Goal: Task Accomplishment & Management: Manage account settings

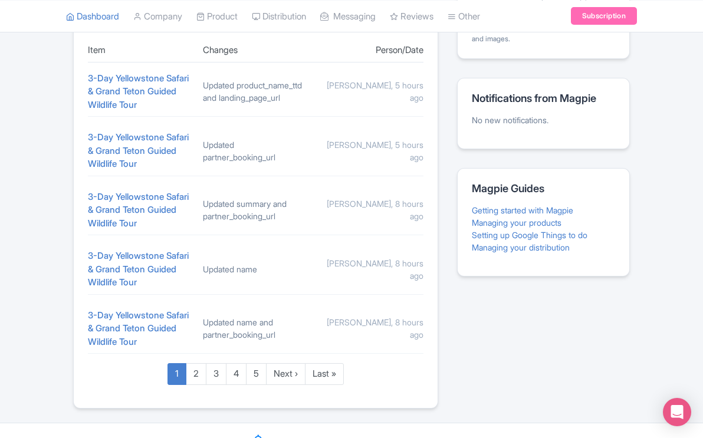
scroll to position [506, 0]
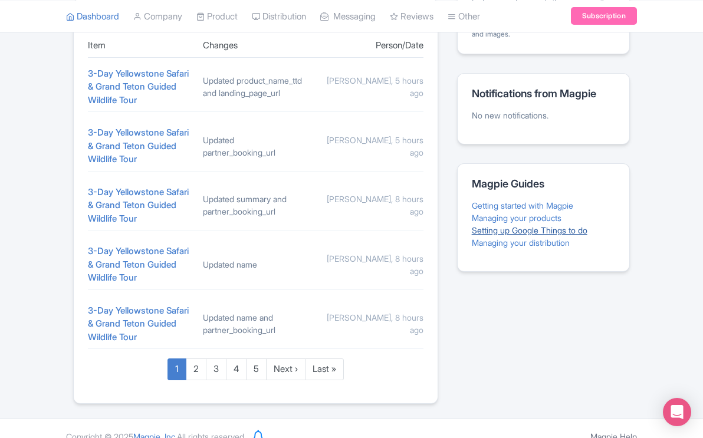
click at [498, 233] on link "Setting up Google Things to do" at bounding box center [530, 230] width 116 height 10
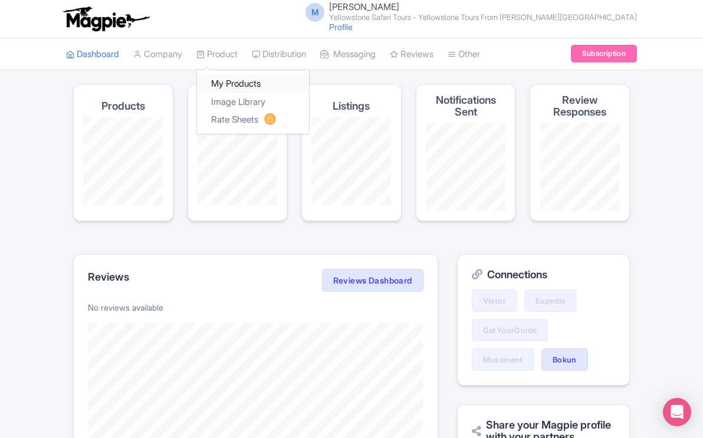
click at [228, 83] on link "My Products" at bounding box center [253, 84] width 112 height 18
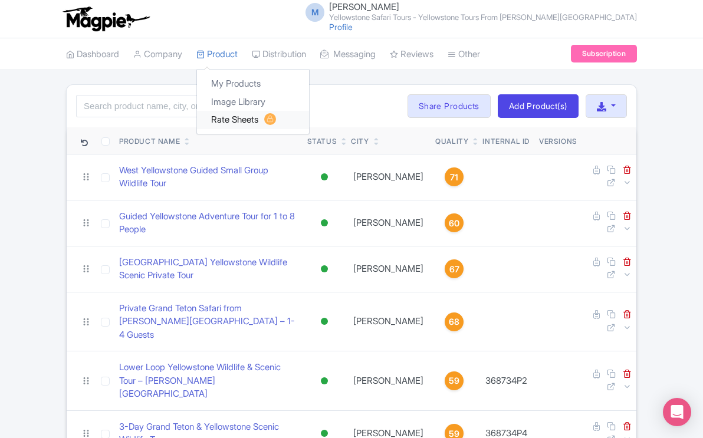
click at [244, 119] on link "Rate Sheets" at bounding box center [253, 120] width 112 height 18
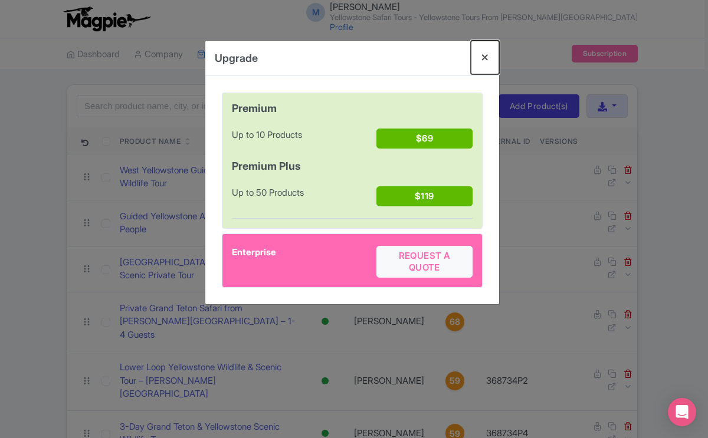
click at [483, 55] on button "Close" at bounding box center [485, 58] width 28 height 34
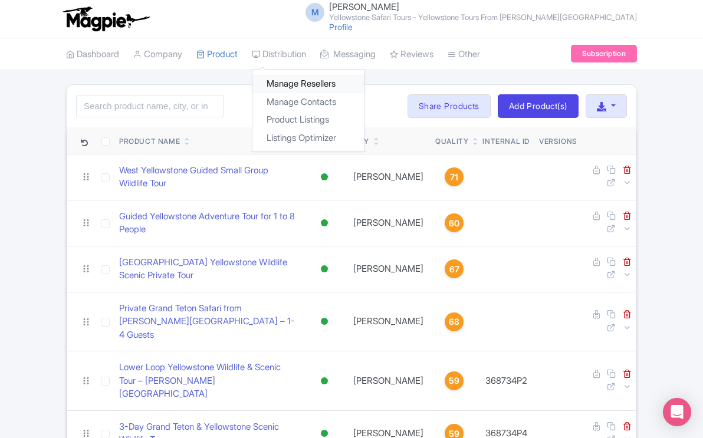
click at [303, 82] on link "Manage Resellers" at bounding box center [308, 84] width 112 height 18
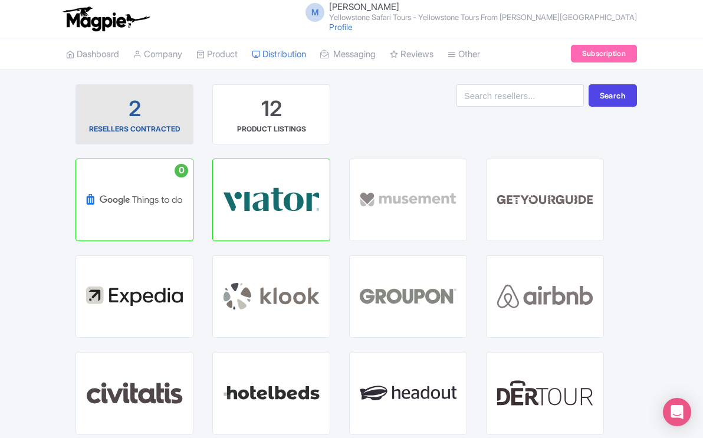
click at [147, 127] on div "RESELLERS CONTRACTED" at bounding box center [134, 129] width 91 height 11
click at [133, 126] on div "RESELLERS CONTRACTED" at bounding box center [134, 129] width 91 height 11
click at [134, 104] on div "2" at bounding box center [135, 108] width 12 height 29
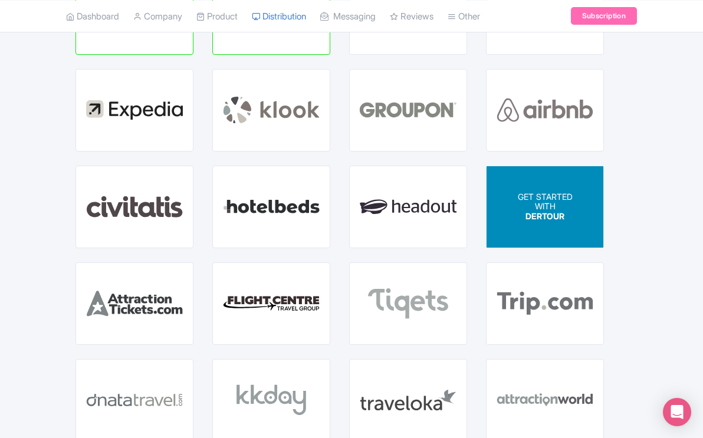
scroll to position [187, 0]
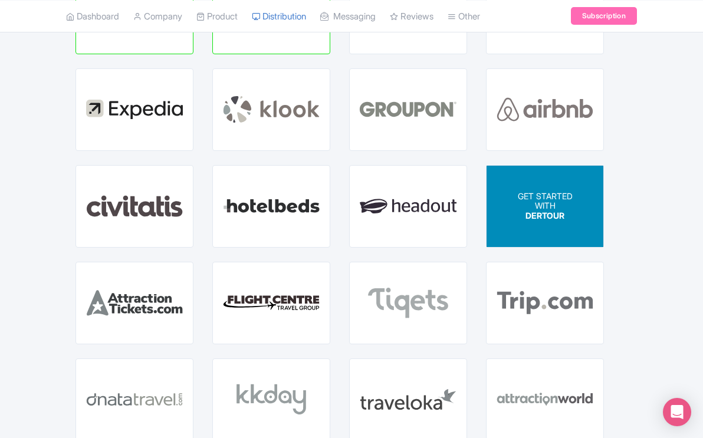
scroll to position [0, 0]
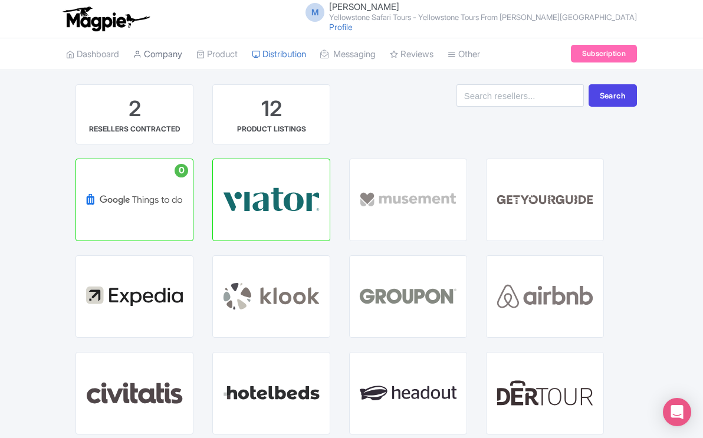
click at [156, 55] on link "Company" at bounding box center [157, 54] width 49 height 32
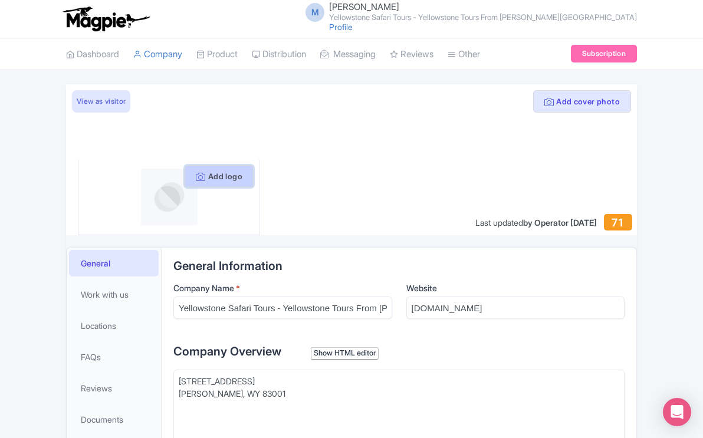
click at [232, 175] on button "Add logo" at bounding box center [219, 176] width 69 height 22
click at [226, 176] on button "Add logo" at bounding box center [219, 176] width 69 height 22
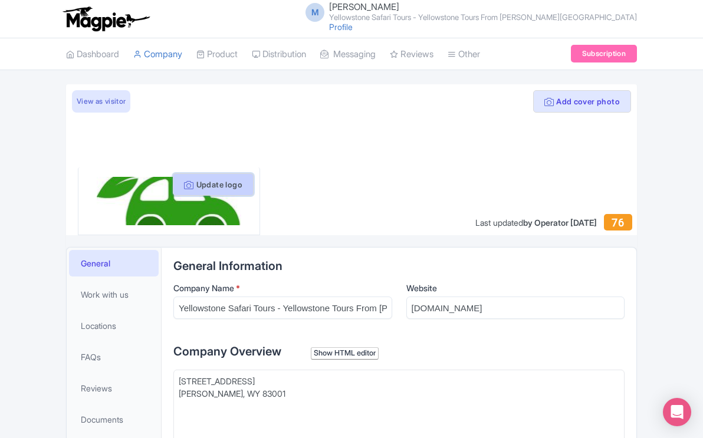
click at [226, 184] on button "Update logo" at bounding box center [213, 184] width 81 height 22
click at [498, 153] on div at bounding box center [351, 159] width 571 height 151
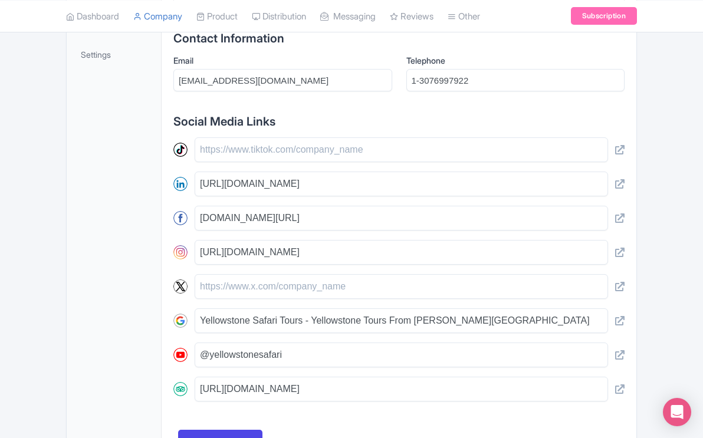
scroll to position [509, 0]
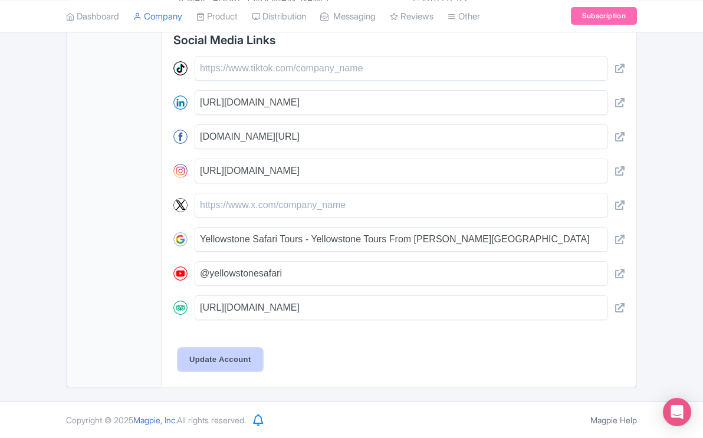
click at [251, 355] on input "Update Account" at bounding box center [220, 359] width 84 height 22
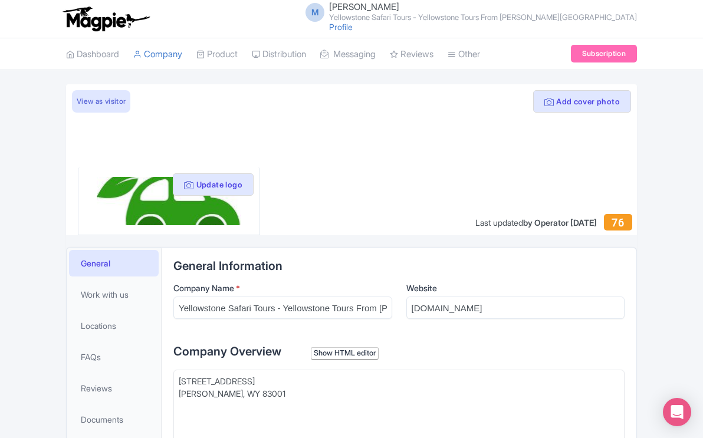
click at [371, 351] on div "Show HTML editor" at bounding box center [345, 353] width 68 height 12
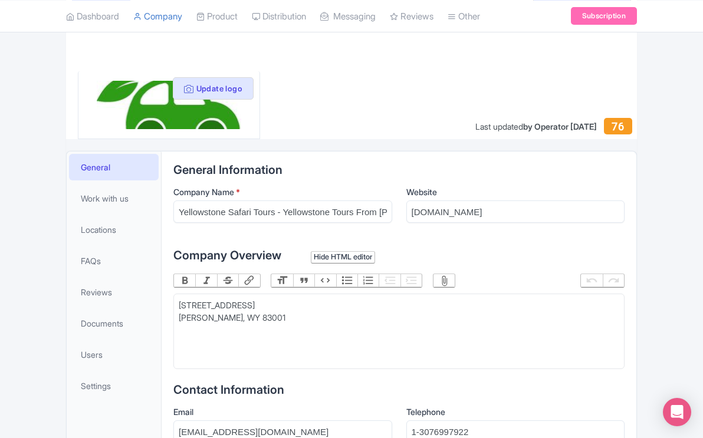
scroll to position [100, 0]
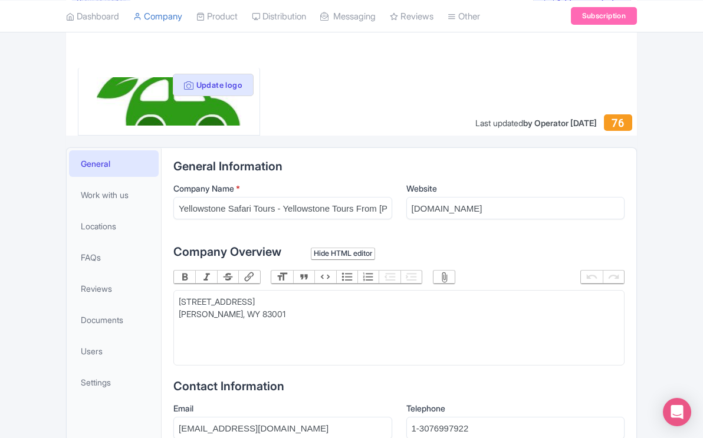
click at [547, 251] on label "Company Overview Hide HTML editor" at bounding box center [398, 252] width 451 height 18
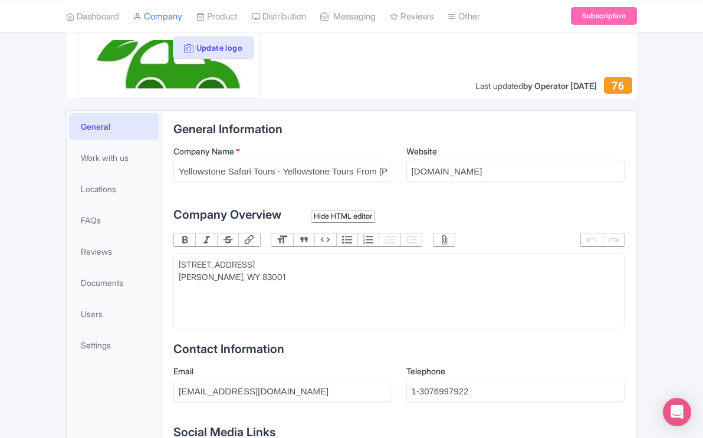
scroll to position [0, 0]
